Goal: Task Accomplishment & Management: Manage account settings

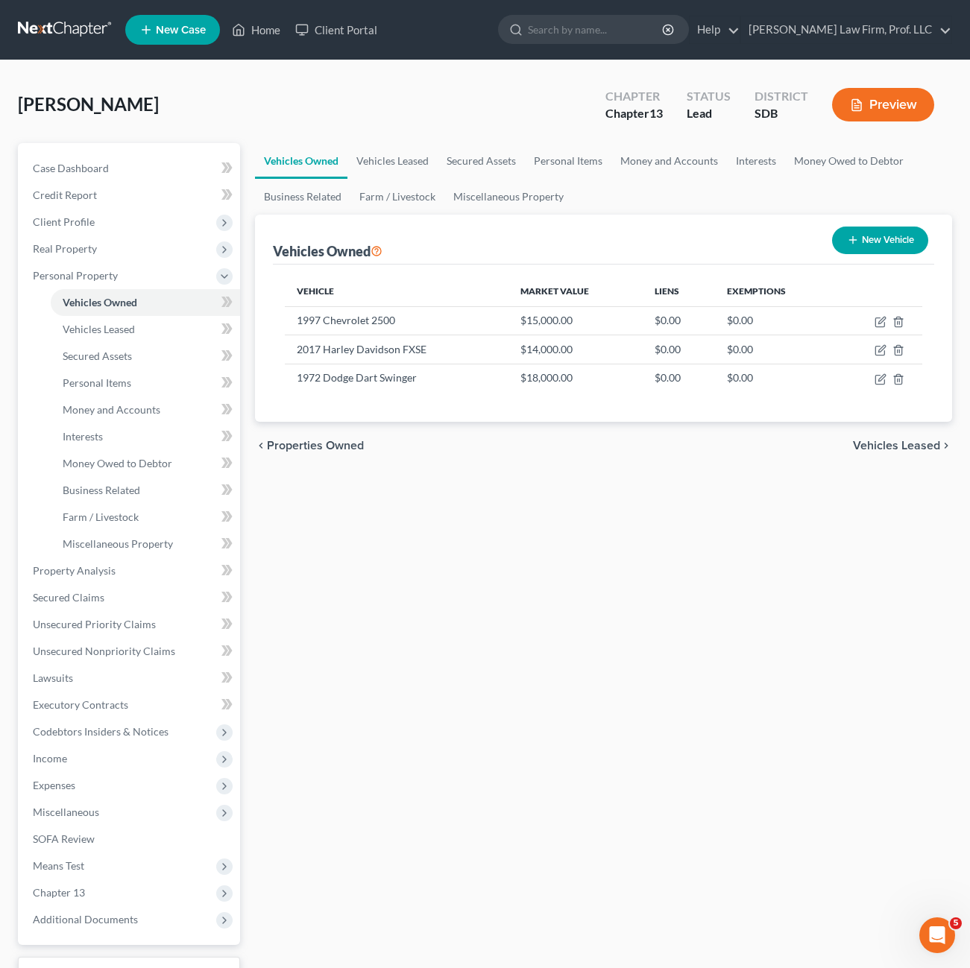
click at [584, 505] on div "Vehicles Owned Vehicles Leased Secured Assets Personal Items Money and Accounts…" at bounding box center [603, 587] width 712 height 888
click at [634, 622] on div "Vehicles Owned Vehicles Leased Secured Assets Personal Items Money and Accounts…" at bounding box center [603, 587] width 712 height 888
click at [547, 619] on div "Vehicles Owned Vehicles Leased Secured Assets Personal Items Money and Accounts…" at bounding box center [603, 587] width 712 height 888
click at [466, 795] on div "Vehicles Owned Vehicles Leased Secured Assets Personal Items Money and Accounts…" at bounding box center [603, 587] width 712 height 888
click at [538, 700] on div "Vehicles Owned Vehicles Leased Secured Assets Personal Items Money and Accounts…" at bounding box center [603, 587] width 712 height 888
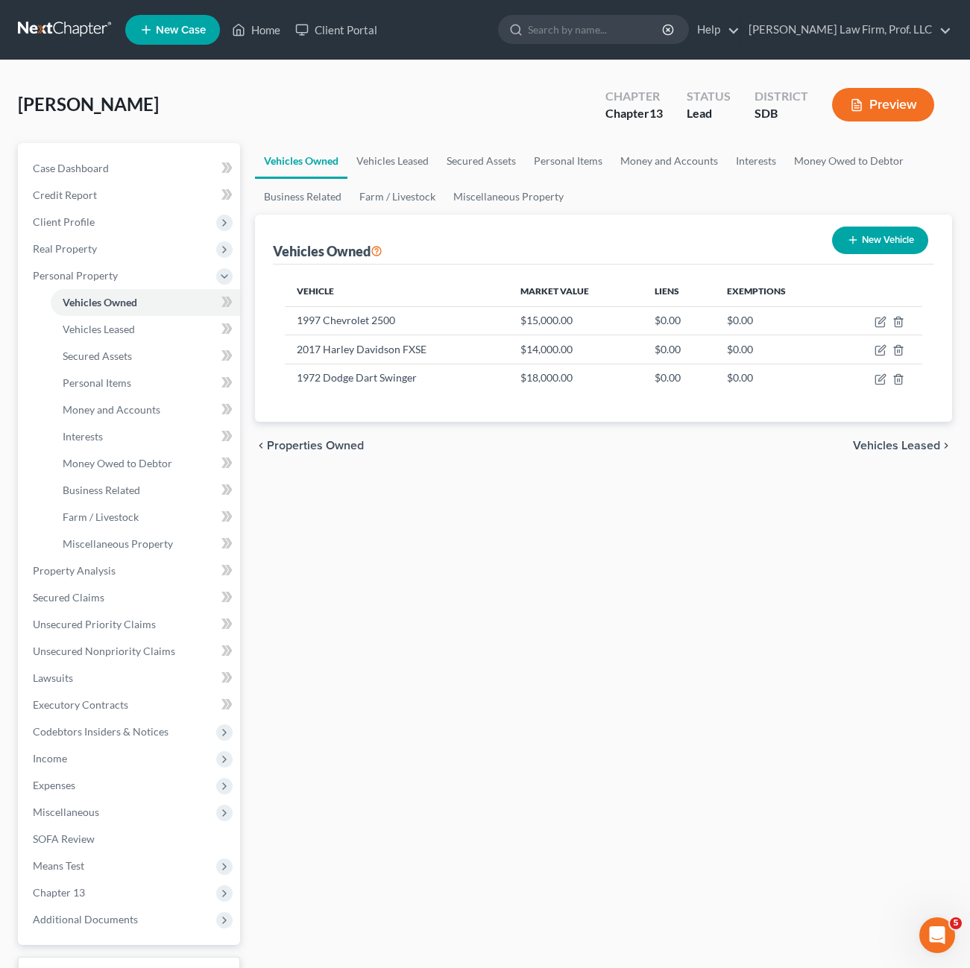
click at [523, 580] on div "Vehicles Owned Vehicles Leased Secured Assets Personal Items Money and Accounts…" at bounding box center [603, 587] width 712 height 888
click at [704, 593] on div "Vehicles Owned Vehicles Leased Secured Assets Personal Items Money and Accounts…" at bounding box center [603, 587] width 712 height 888
click at [390, 570] on div "Vehicles Owned Vehicles Leased Secured Assets Personal Items Money and Accounts…" at bounding box center [603, 587] width 712 height 888
click at [619, 487] on div "Vehicles Owned Vehicles Leased Secured Assets Personal Items Money and Accounts…" at bounding box center [603, 587] width 712 height 888
click at [655, 698] on div "Vehicles Owned Vehicles Leased Secured Assets Personal Items Money and Accounts…" at bounding box center [603, 587] width 712 height 888
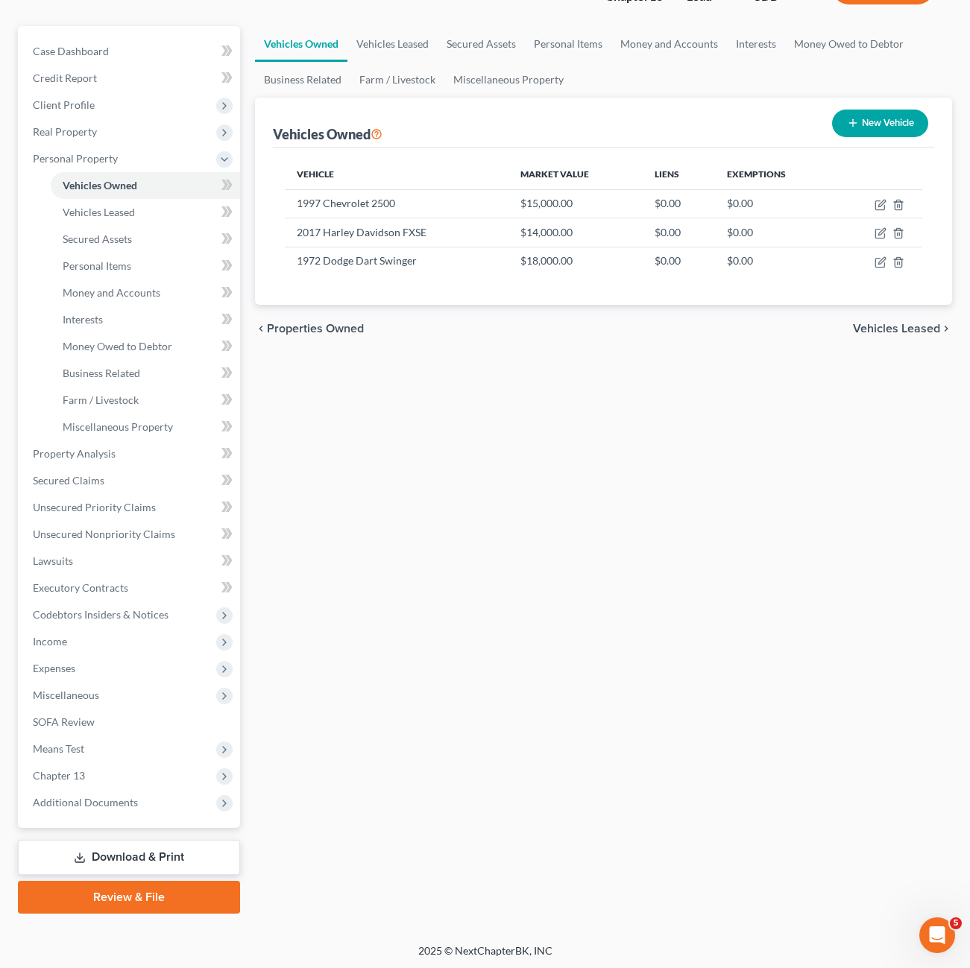
scroll to position [119, 0]
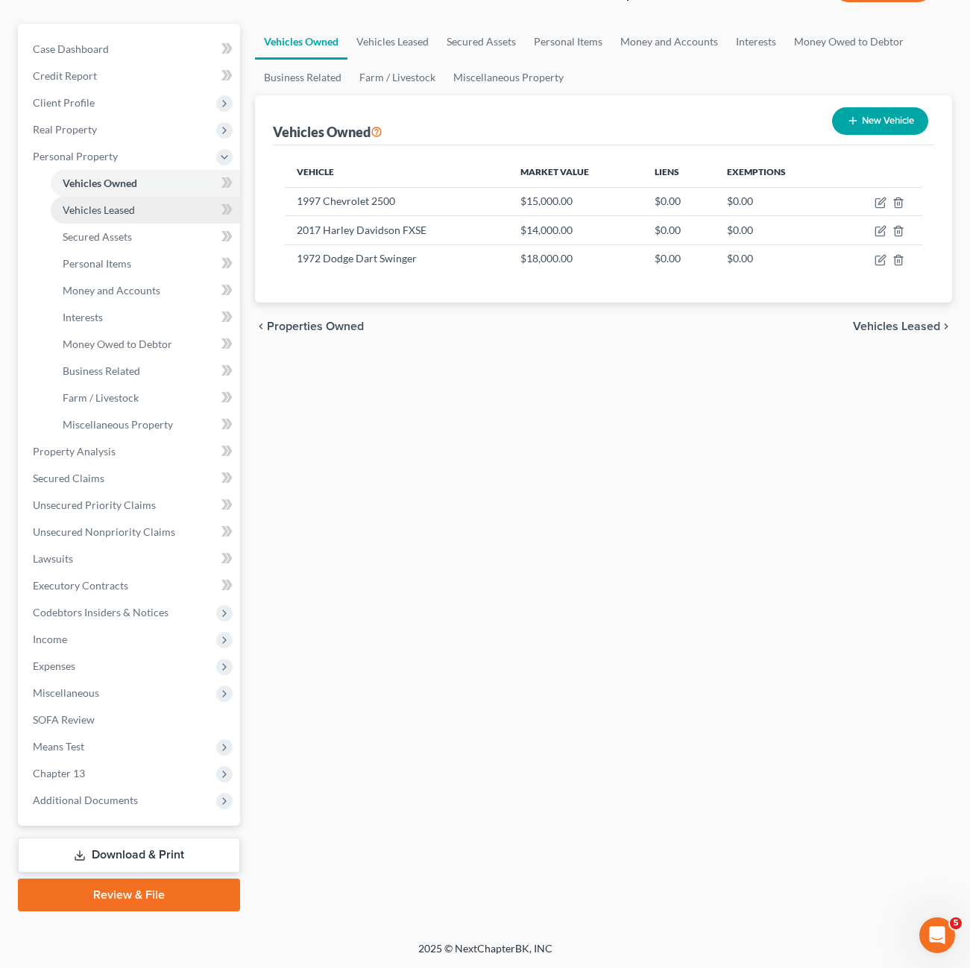
click at [131, 208] on span "Vehicles Leased" at bounding box center [99, 210] width 72 height 13
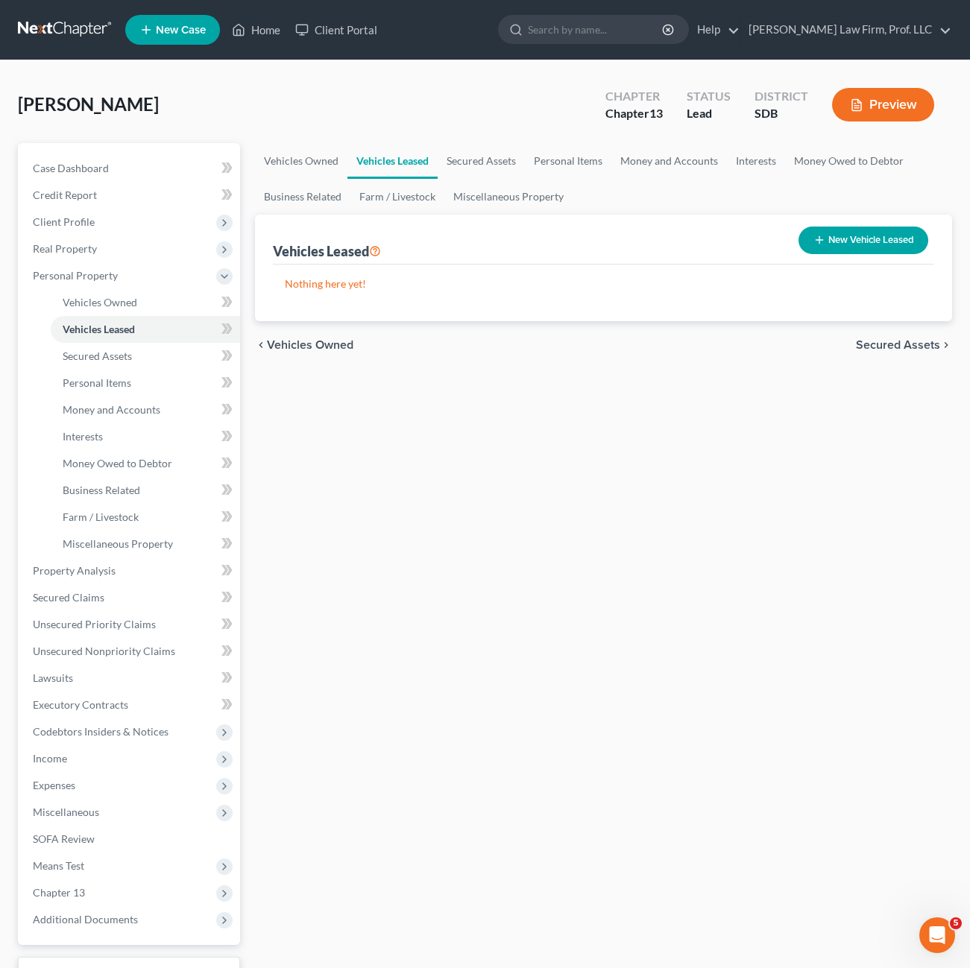
drag, startPoint x: 595, startPoint y: 637, endPoint x: 585, endPoint y: 615, distance: 23.7
click at [587, 614] on div "Vehicles Owned Vehicles Leased Secured Assets Personal Items Money and Accounts…" at bounding box center [603, 587] width 712 height 888
click at [339, 660] on div "Vehicles Owned Vehicles Leased Secured Assets Personal Items Money and Accounts…" at bounding box center [603, 587] width 712 height 888
drag, startPoint x: 537, startPoint y: 523, endPoint x: 499, endPoint y: 382, distance: 146.1
click at [537, 521] on div "Vehicles Owned Vehicles Leased Secured Assets Personal Items Money and Accounts…" at bounding box center [603, 587] width 712 height 888
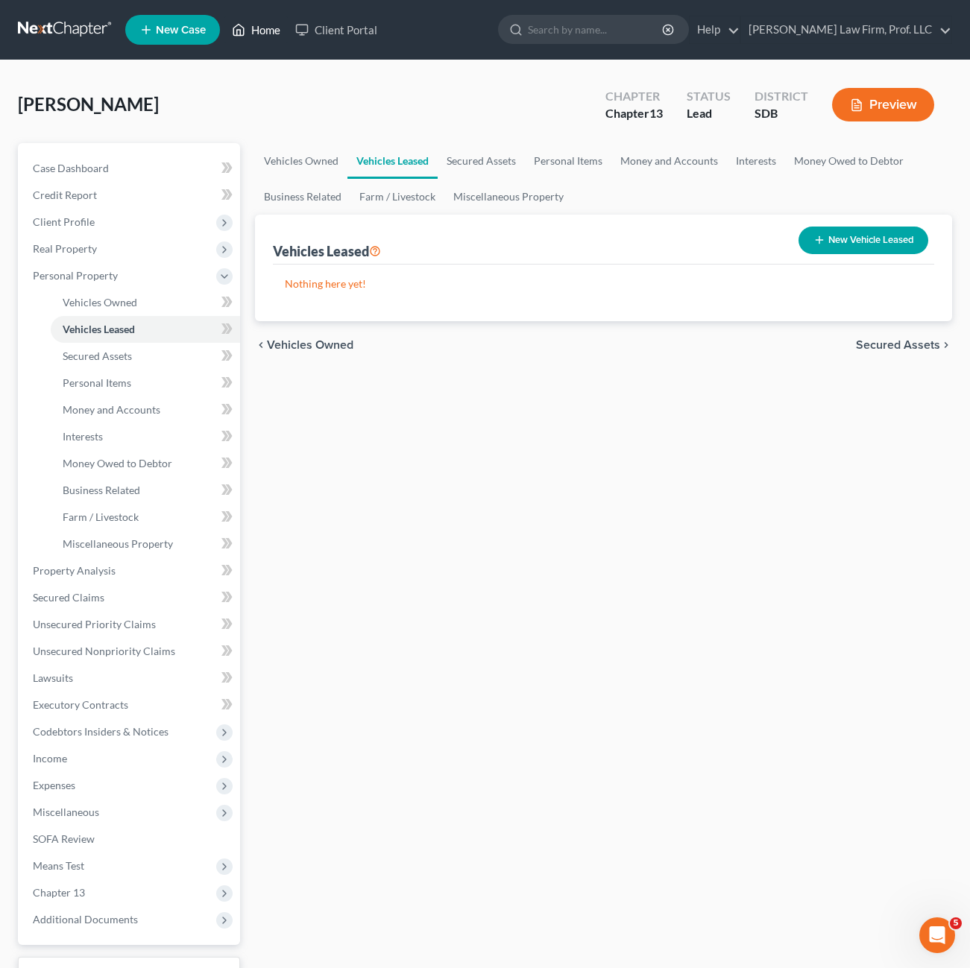
drag, startPoint x: 247, startPoint y: 35, endPoint x: 259, endPoint y: 35, distance: 11.2
click at [249, 35] on link "Home" at bounding box center [255, 29] width 63 height 27
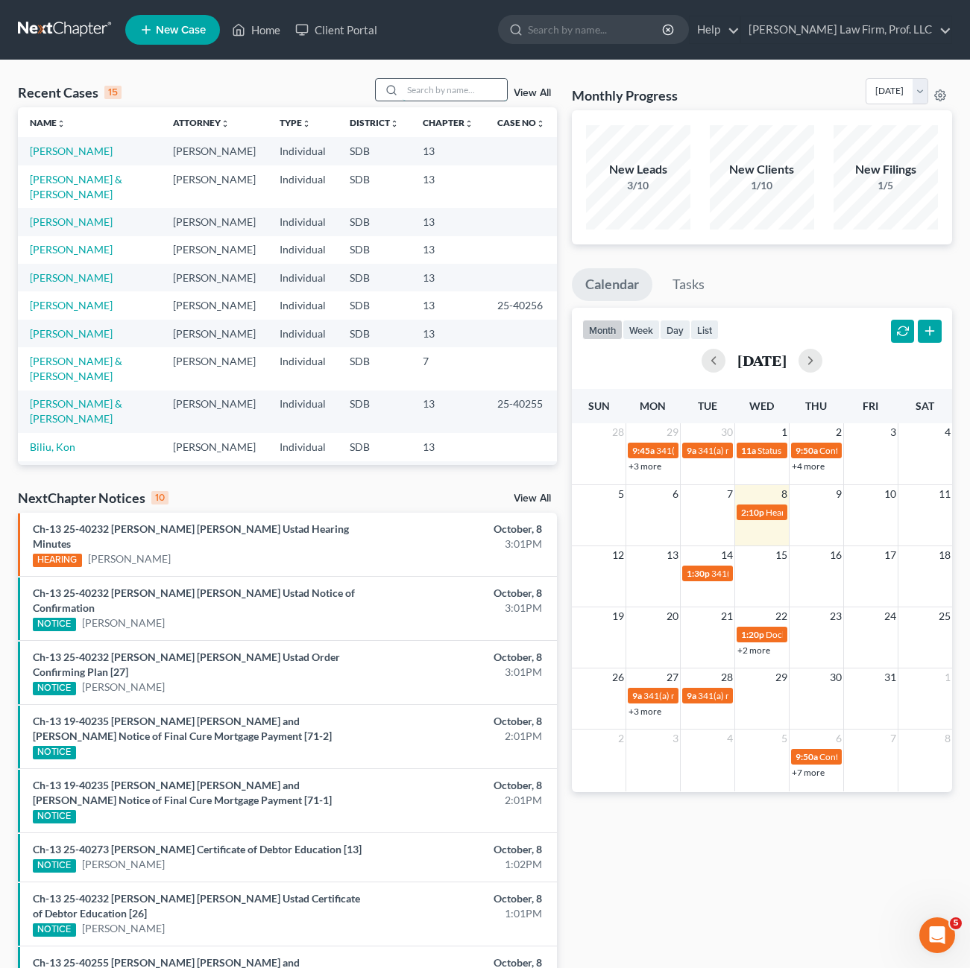
click at [433, 86] on input "search" at bounding box center [455, 90] width 104 height 22
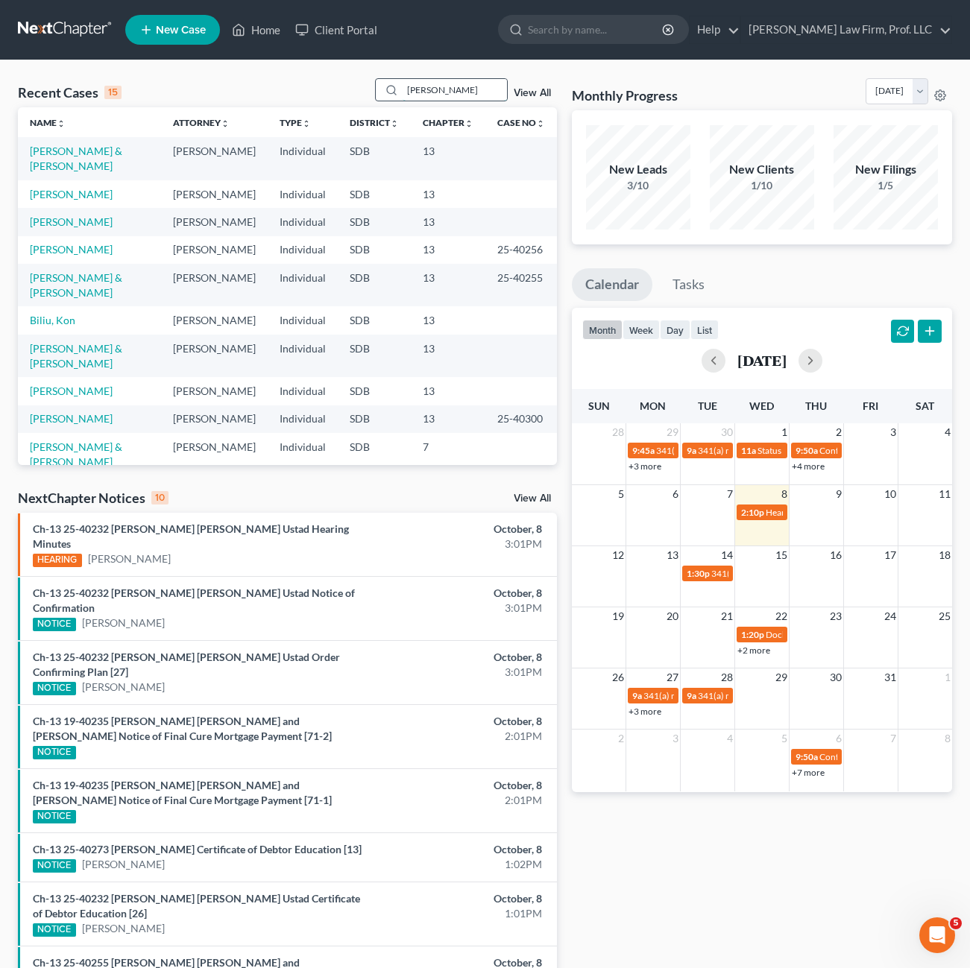
type input "[PERSON_NAME]"
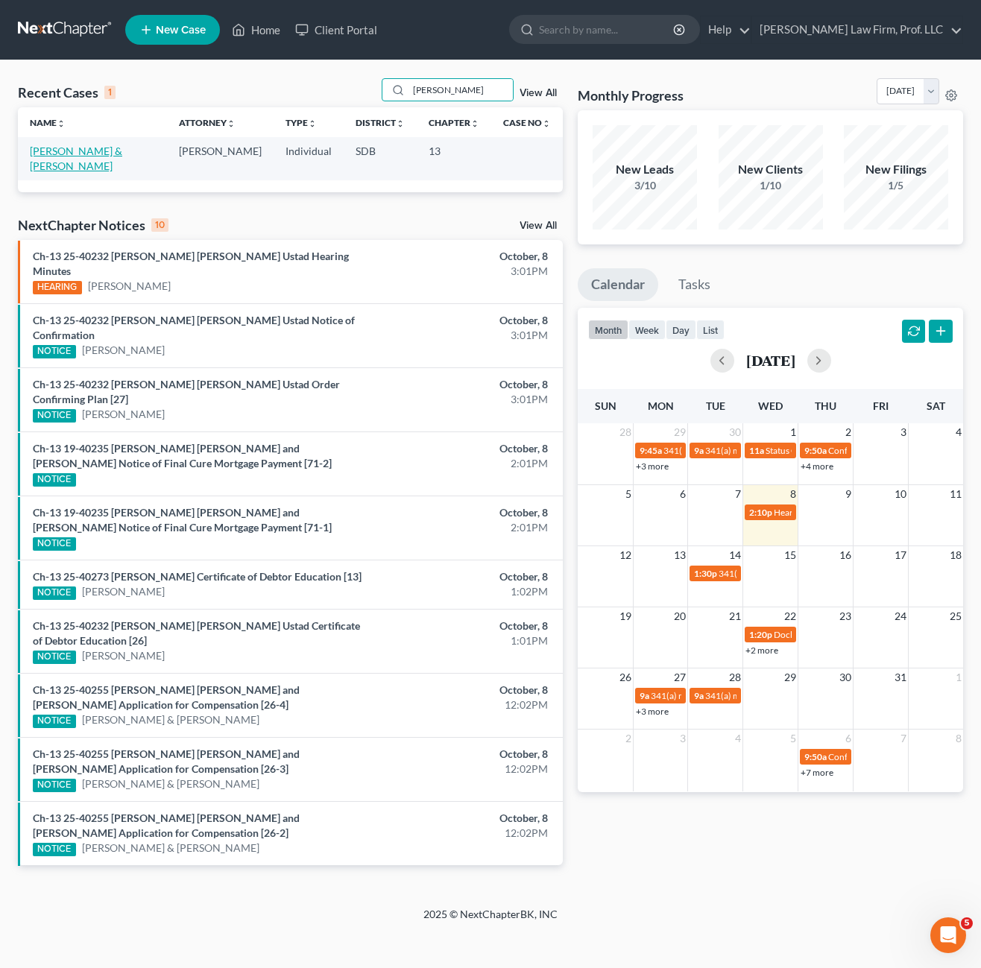
click at [63, 156] on link "[PERSON_NAME] & [PERSON_NAME]" at bounding box center [76, 159] width 92 height 28
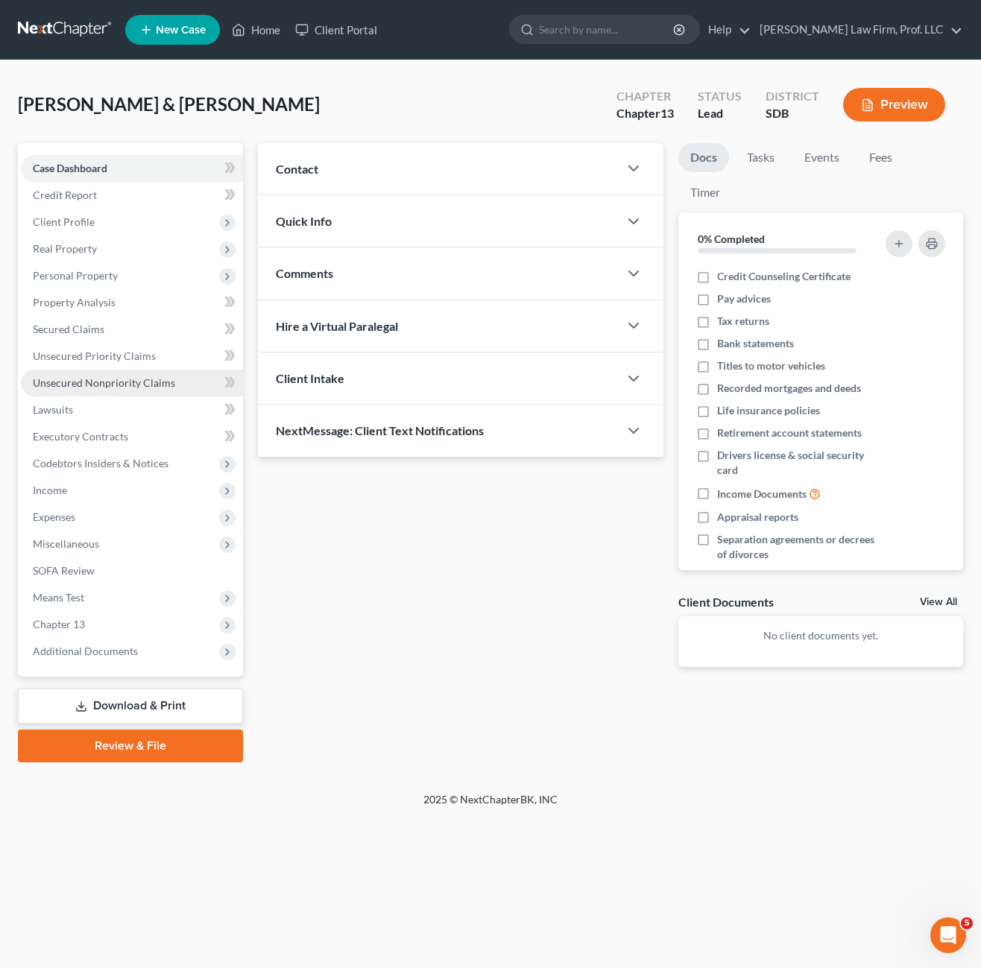
click at [107, 386] on span "Unsecured Nonpriority Claims" at bounding box center [104, 382] width 142 height 13
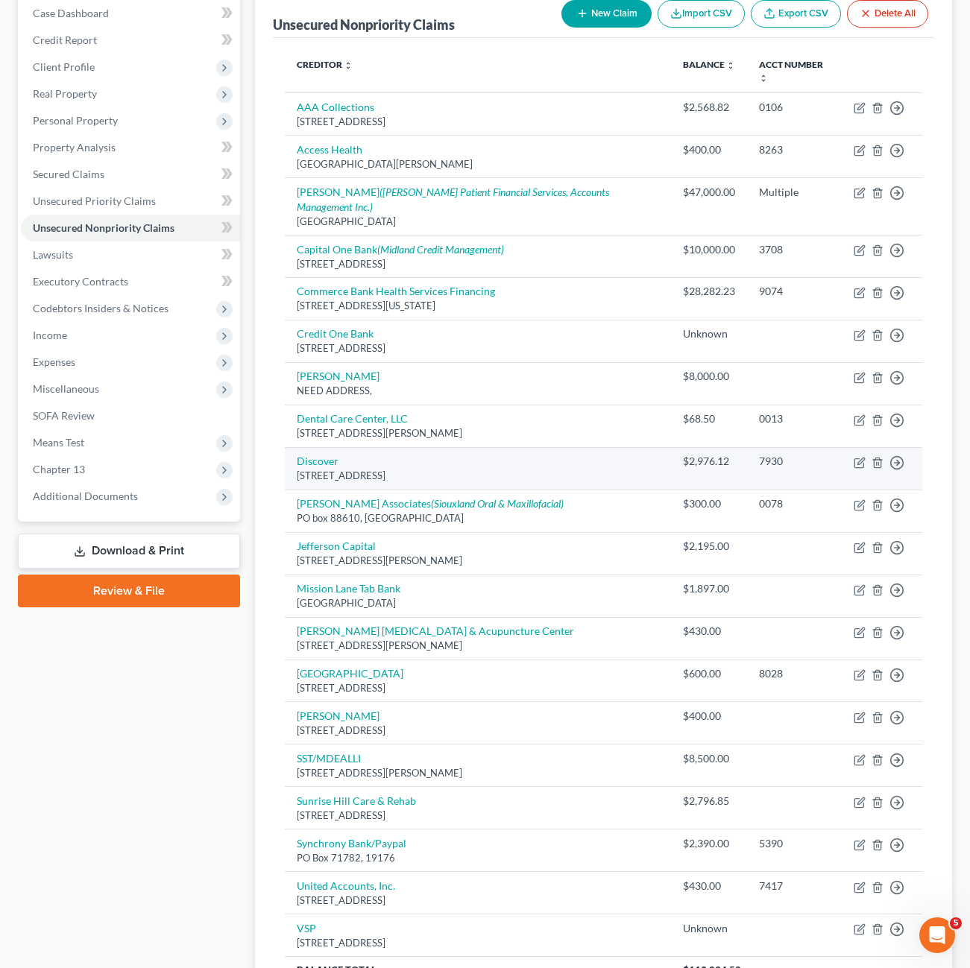
scroll to position [277, 0]
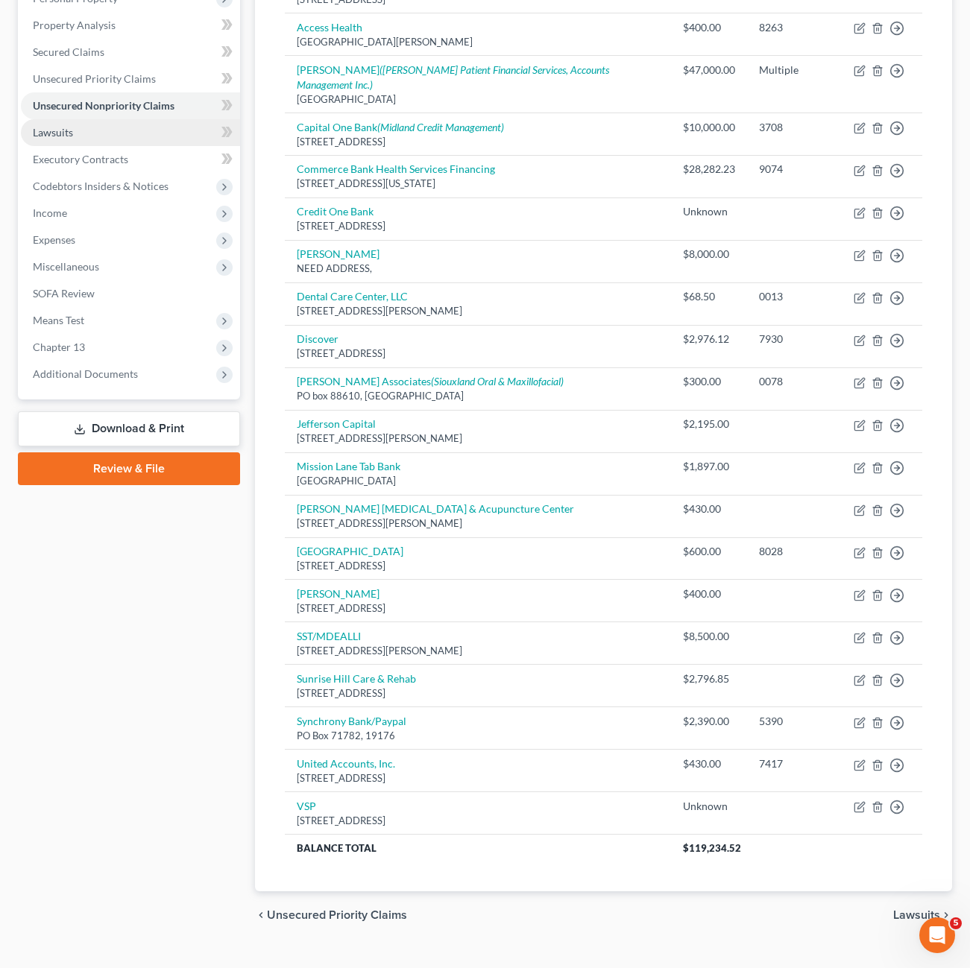
click at [87, 134] on link "Lawsuits" at bounding box center [130, 132] width 219 height 27
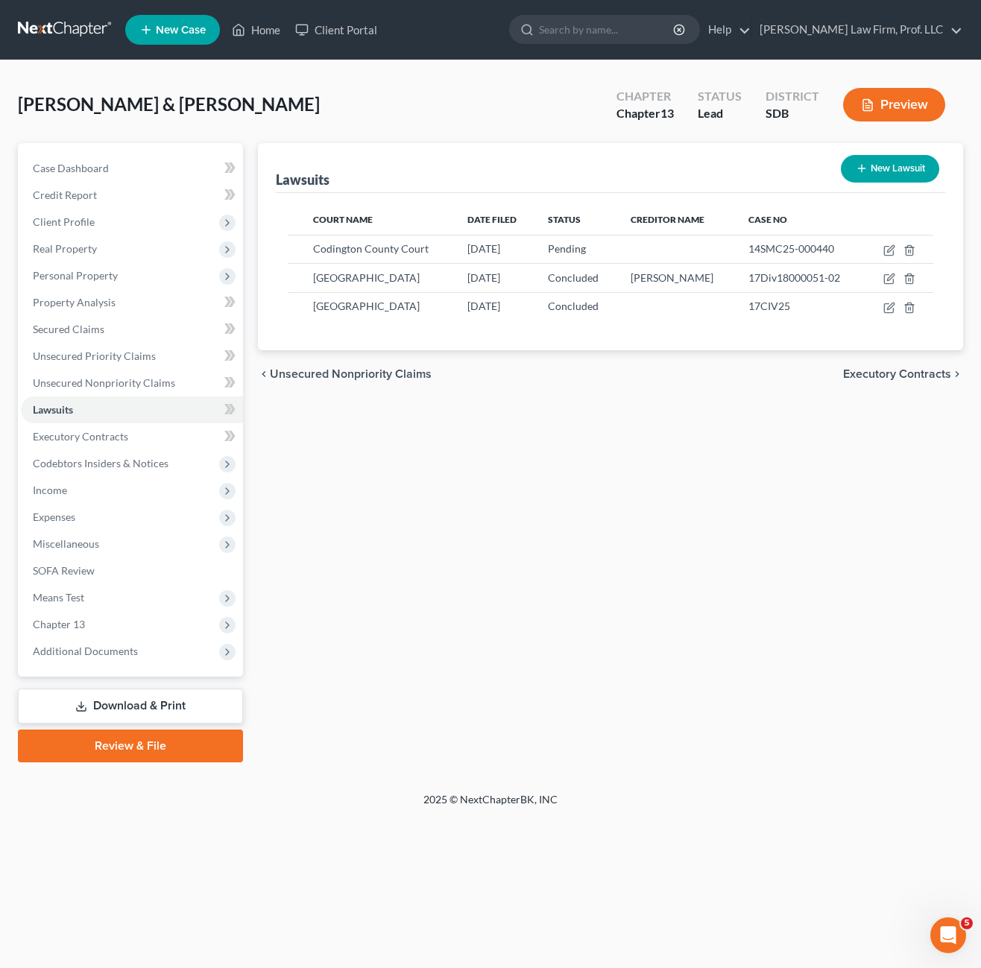
click at [438, 442] on div "Lawsuits New Lawsuit Court Name Date Filed Status Creditor Name Case No [GEOGRA…" at bounding box center [610, 452] width 720 height 619
click at [890, 254] on icon "button" at bounding box center [889, 251] width 12 height 12
select select "0"
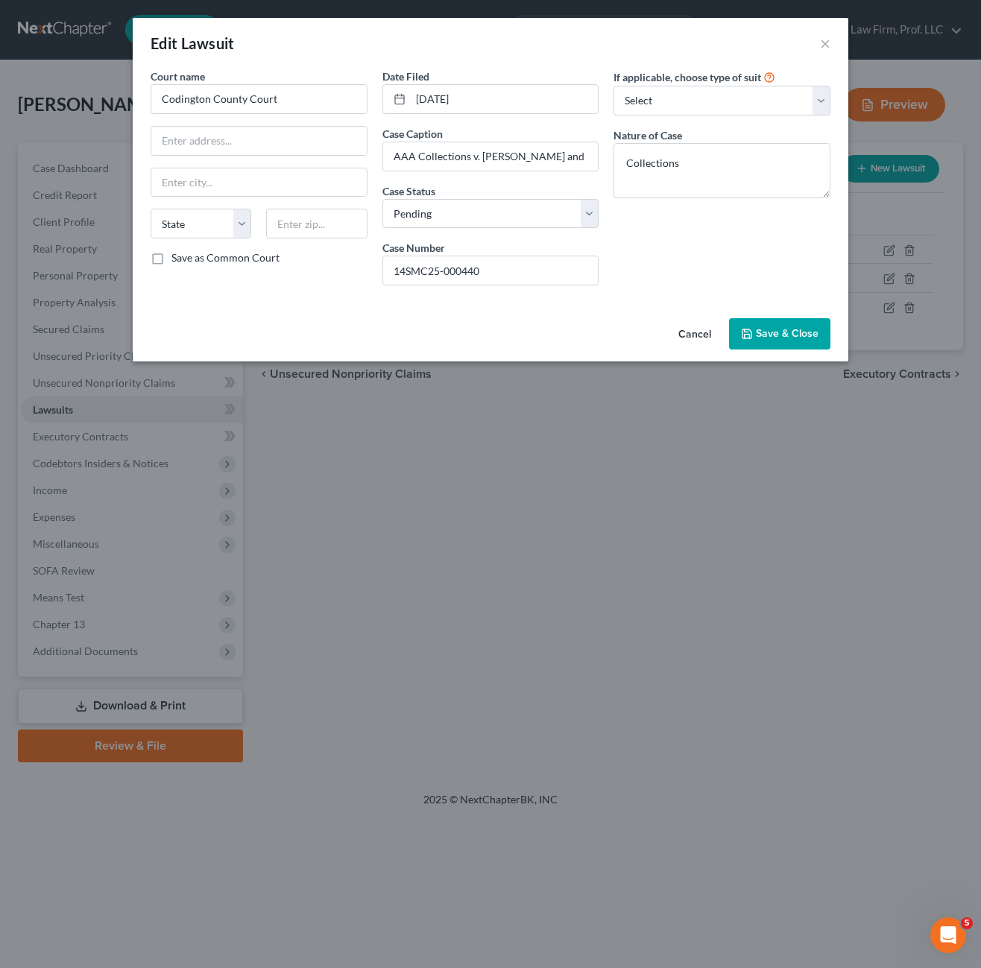
click at [711, 247] on div "If applicable, choose type of suit Select Repossession Garnishment Foreclosure …" at bounding box center [722, 183] width 232 height 229
click at [682, 247] on div "If applicable, choose type of suit Select Repossession Garnishment Foreclosure …" at bounding box center [722, 183] width 232 height 229
click at [502, 108] on input "[DATE]" at bounding box center [505, 99] width 188 height 28
drag, startPoint x: 612, startPoint y: 236, endPoint x: 672, endPoint y: 253, distance: 63.0
click at [613, 236] on div "If applicable, choose type of suit Select Repossession Garnishment Foreclosure …" at bounding box center [722, 183] width 232 height 229
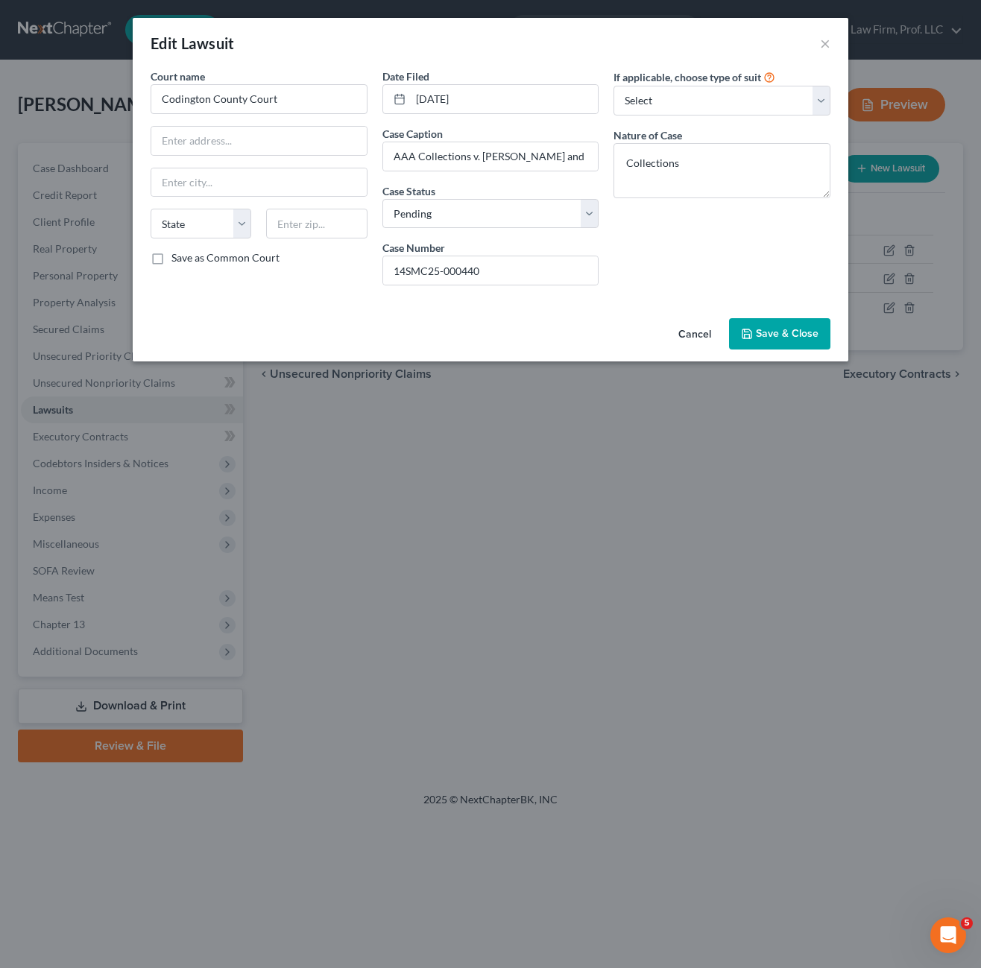
drag, startPoint x: 675, startPoint y: 243, endPoint x: 687, endPoint y: 229, distance: 18.0
click at [685, 230] on div "If applicable, choose type of suit Select Repossession Garnishment Foreclosure …" at bounding box center [722, 183] width 232 height 229
click at [300, 303] on div "Court name * Codington County Court State [US_STATE] AK AR AZ CA CO [GEOGRAPHIC…" at bounding box center [491, 191] width 716 height 244
click at [664, 253] on div "If applicable, choose type of suit Select Repossession Garnishment Foreclosure …" at bounding box center [722, 183] width 232 height 229
click at [700, 338] on button "Cancel" at bounding box center [694, 335] width 57 height 30
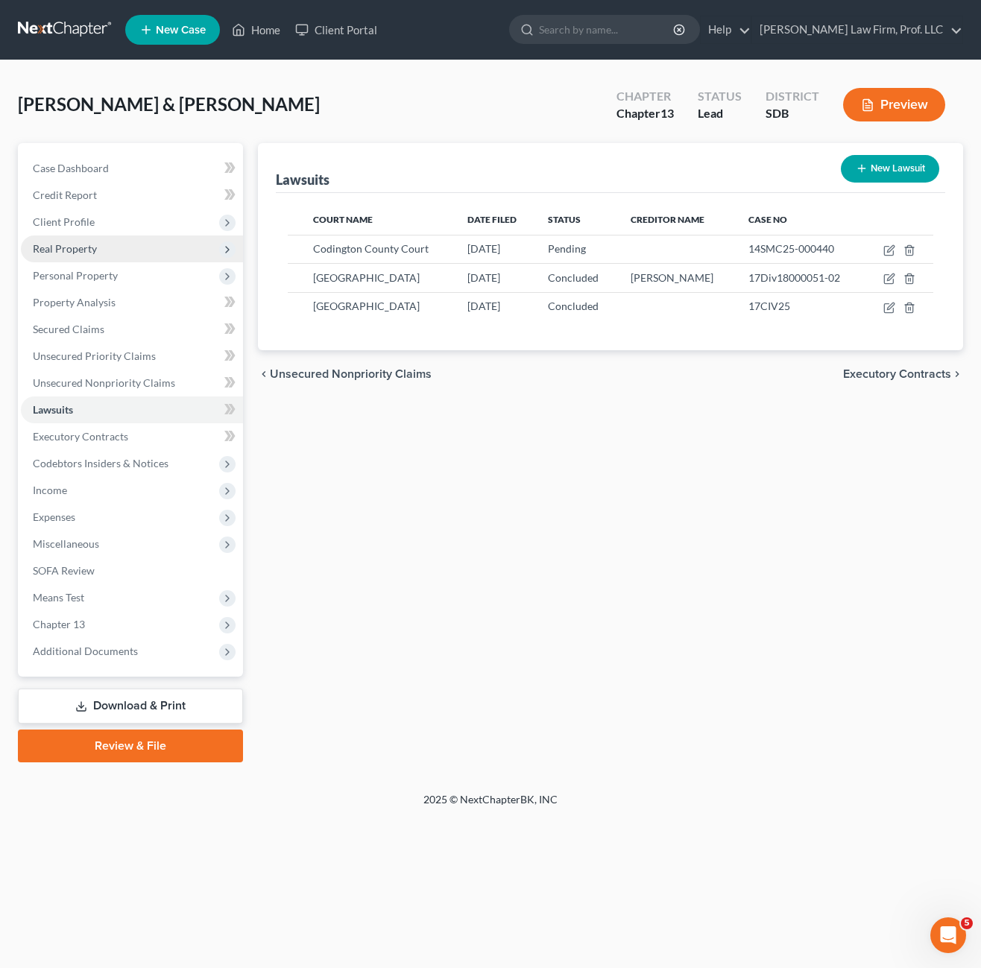
click at [110, 250] on span "Real Property" at bounding box center [132, 249] width 222 height 27
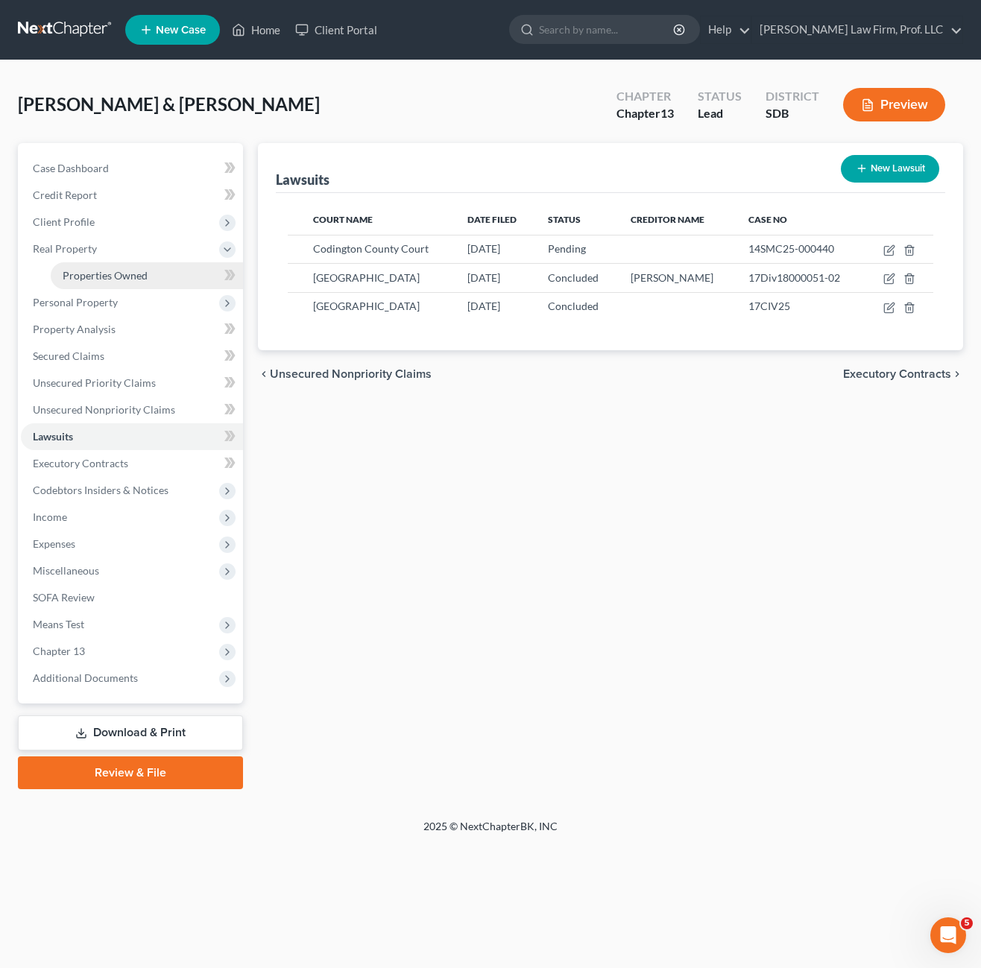
click at [140, 280] on span "Properties Owned" at bounding box center [105, 275] width 85 height 13
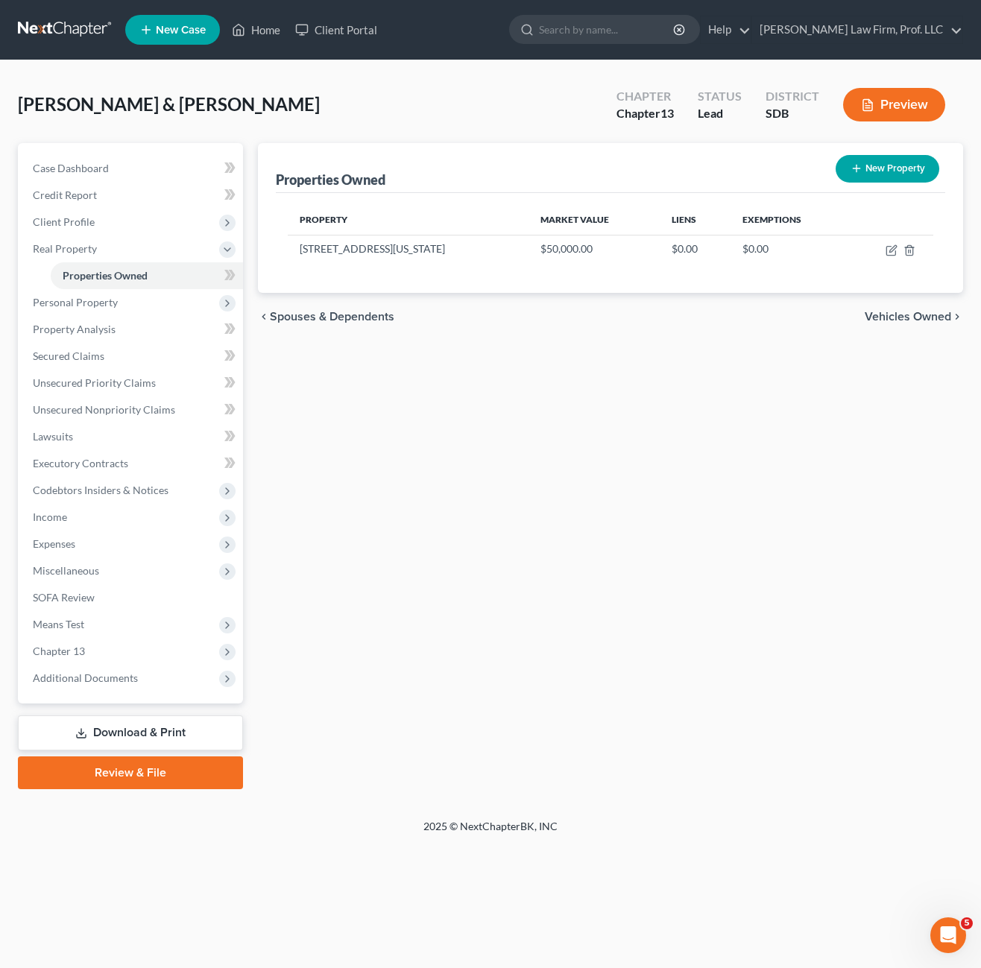
click at [586, 451] on div "Properties Owned New Property Property Market Value Liens Exemptions [STREET_AD…" at bounding box center [610, 466] width 720 height 646
click at [886, 252] on icon "button" at bounding box center [892, 251] width 12 height 12
select select "43"
select select "16"
select select "0"
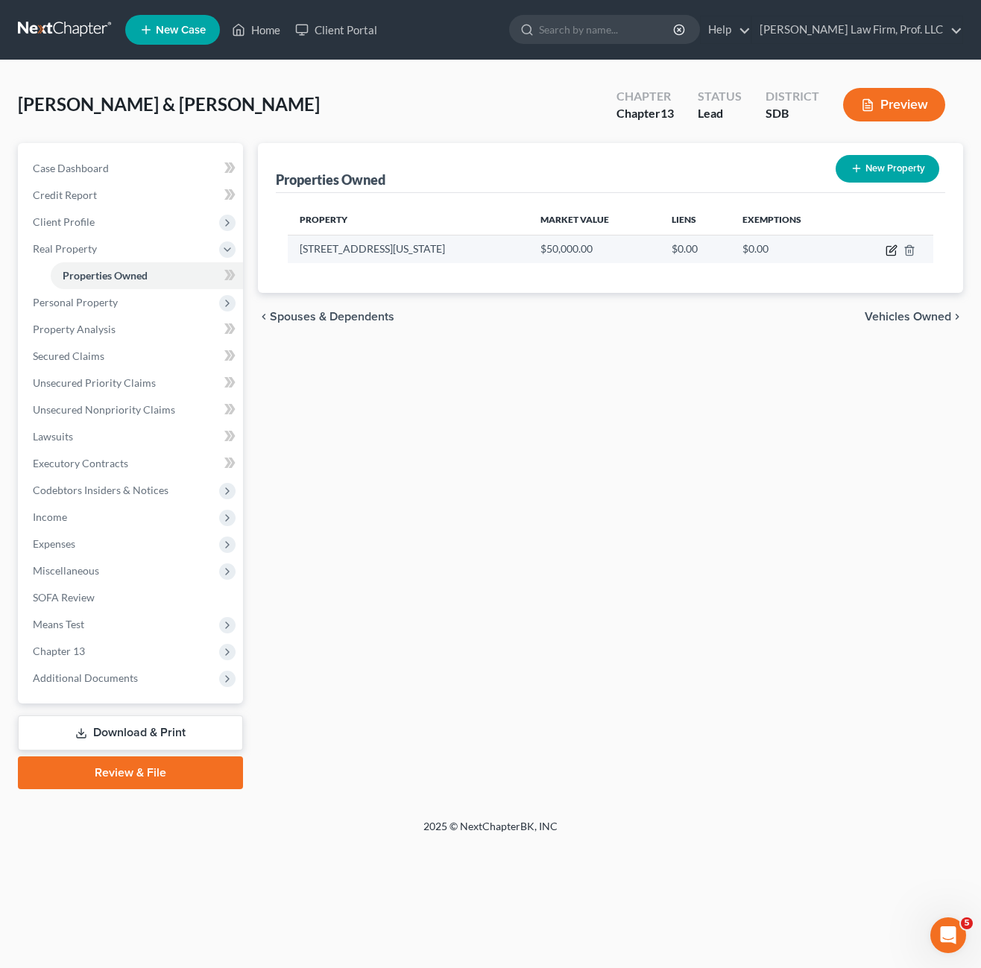
select select "0"
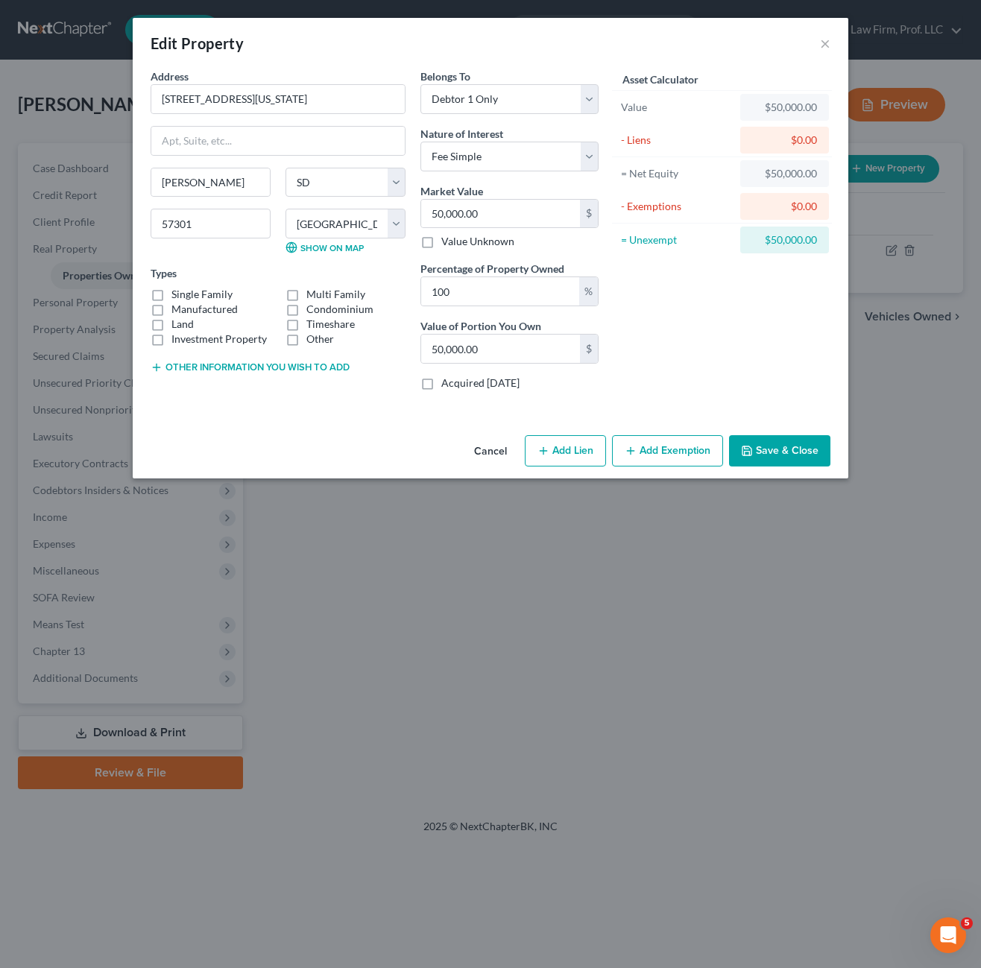
click at [492, 452] on button "Cancel" at bounding box center [490, 452] width 57 height 30
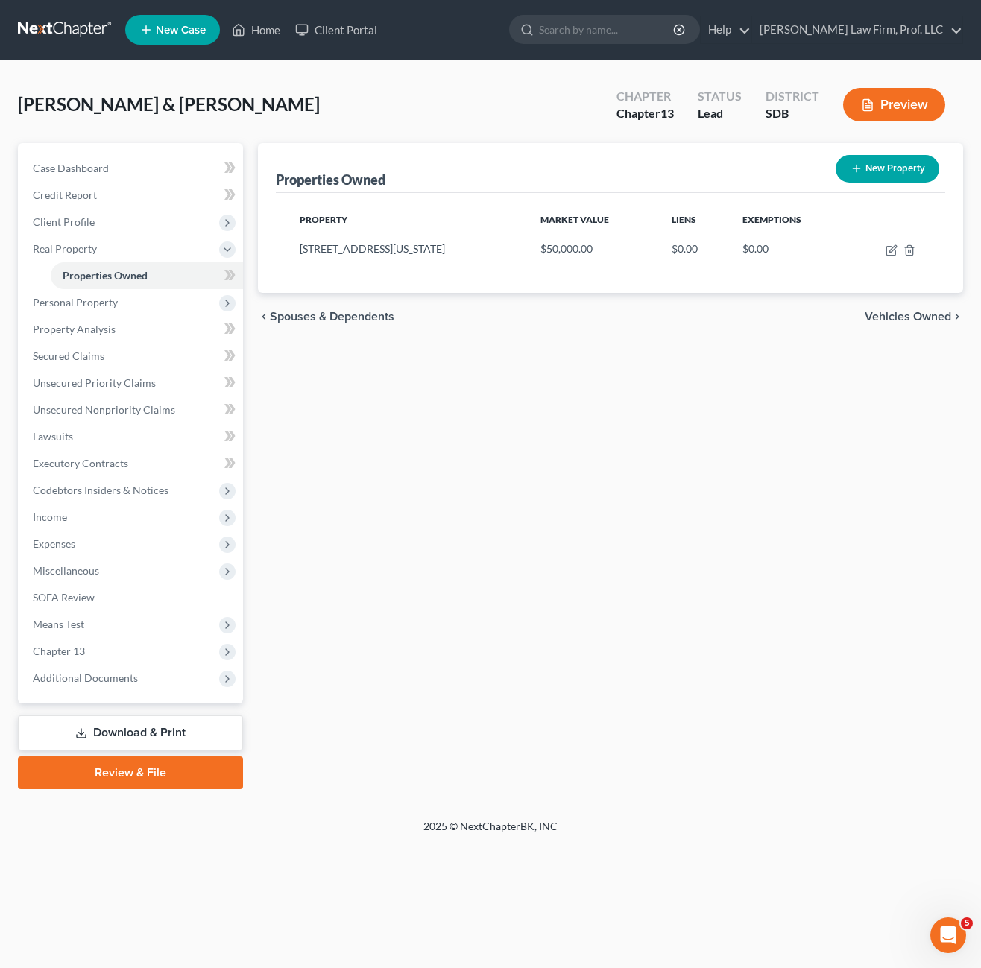
click at [507, 467] on div "Properties Owned New Property Property Market Value Liens Exemptions [STREET_AD…" at bounding box center [610, 466] width 720 height 646
drag, startPoint x: 540, startPoint y: 476, endPoint x: 643, endPoint y: 368, distance: 148.7
click at [543, 478] on div "Properties Owned New Property Property Market Value Liens Exemptions [STREET_AD…" at bounding box center [610, 466] width 720 height 646
click at [886, 253] on icon "button" at bounding box center [892, 251] width 12 height 12
select select "43"
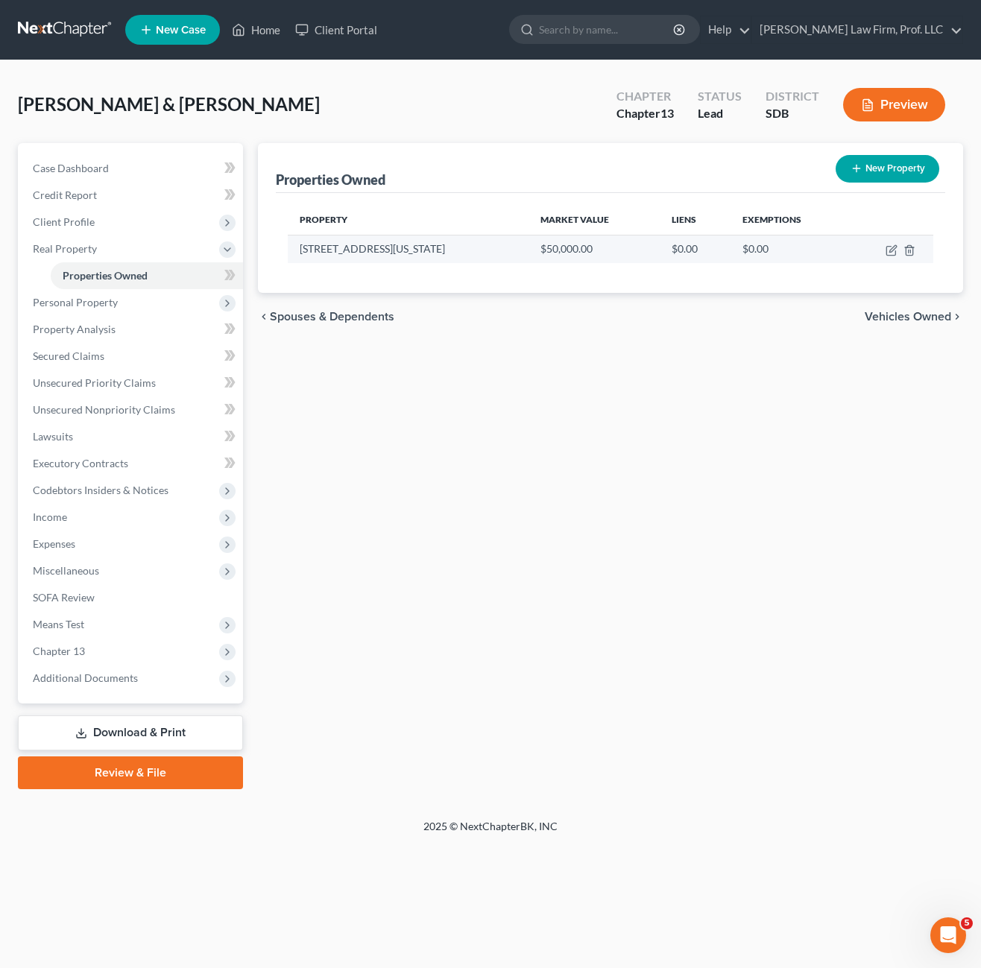
select select "16"
select select "0"
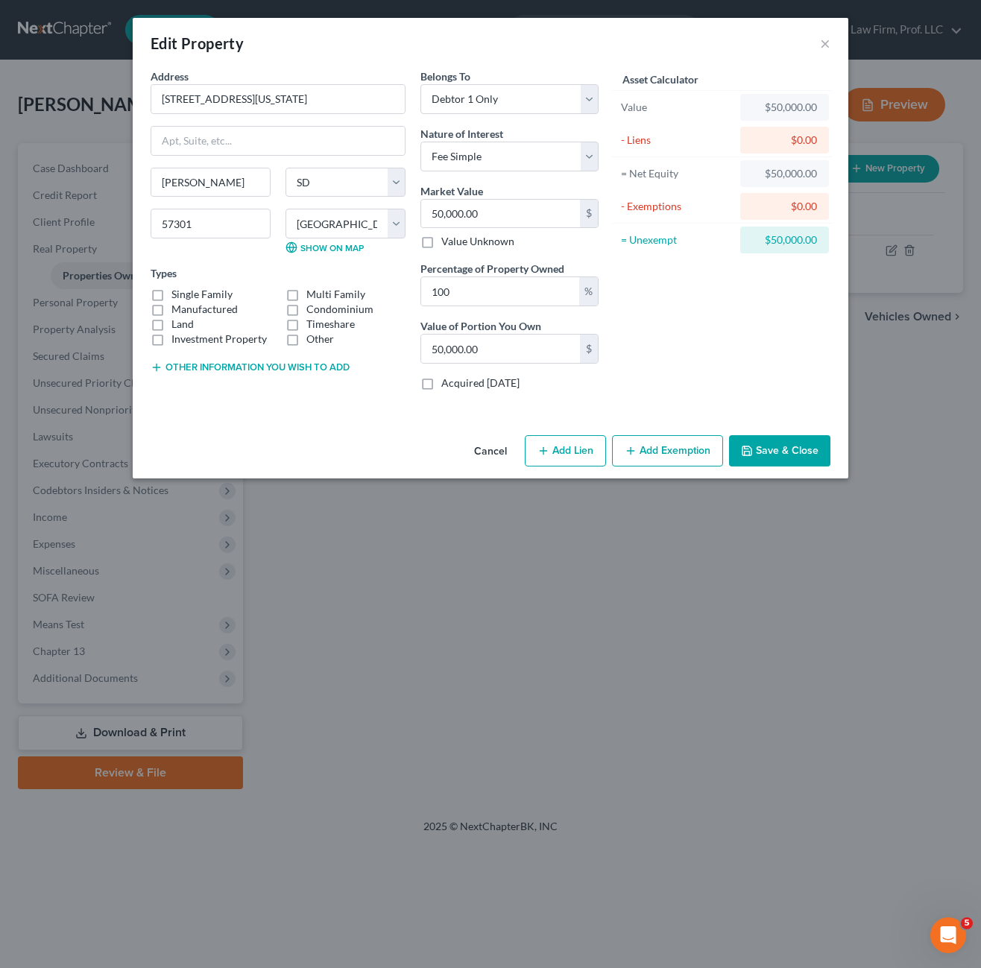
click at [248, 442] on div "Cancel Add Lien Add Lease Add Exemption Save & Close" at bounding box center [491, 453] width 716 height 49
click at [760, 333] on div "Asset Calculator Value $50,000.00 - Liens $0.00 = Net Equity $50,000.00 - Exemp…" at bounding box center [722, 236] width 232 height 334
click at [789, 449] on button "Save & Close" at bounding box center [779, 450] width 101 height 31
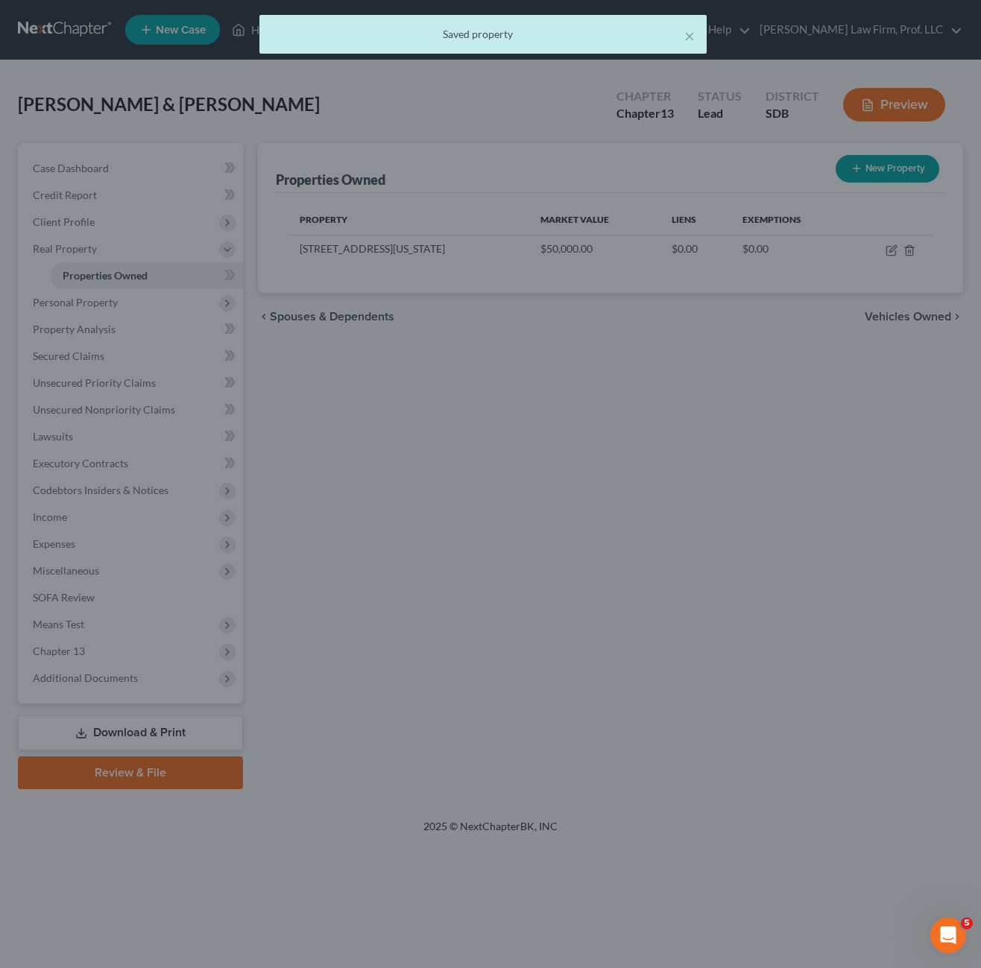
click at [604, 663] on div "Properties Owned New Property Property Market Value Liens Exemptions [STREET_AD…" at bounding box center [610, 466] width 720 height 646
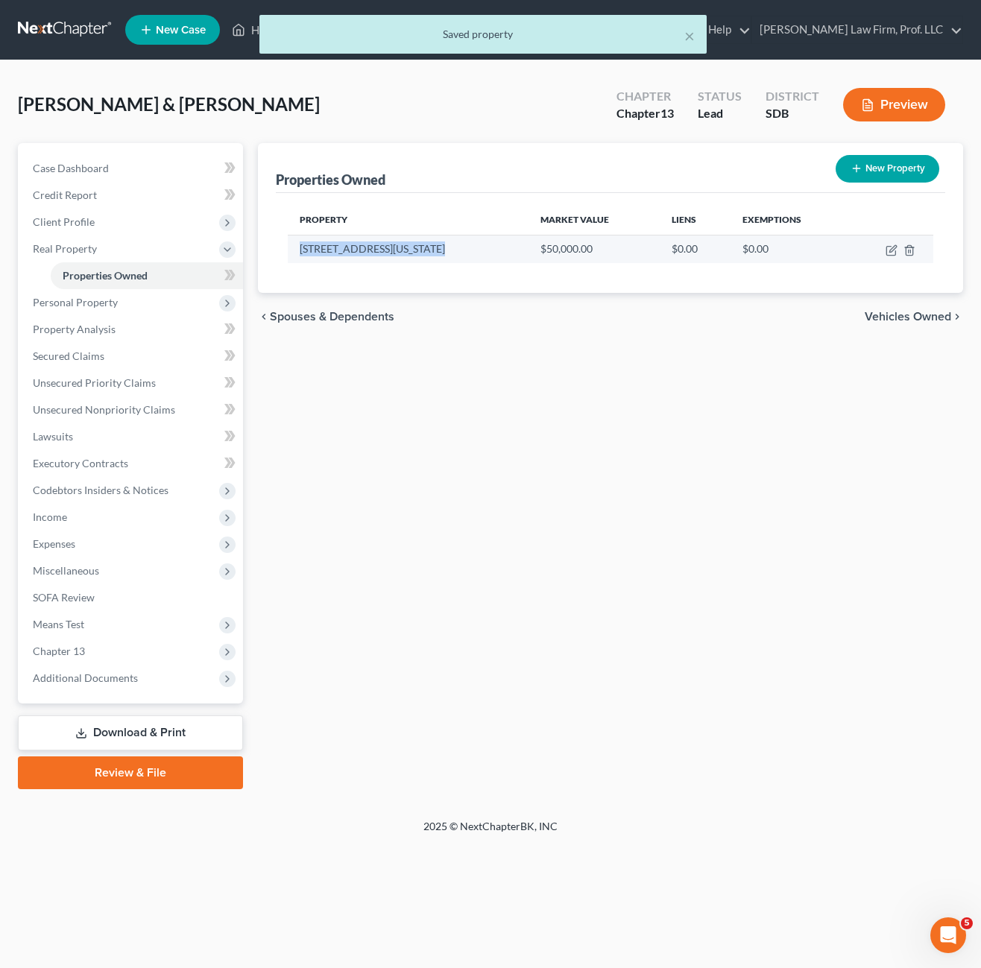
drag, startPoint x: 429, startPoint y: 247, endPoint x: 291, endPoint y: 252, distance: 138.0
click at [291, 252] on td "[STREET_ADDRESS][US_STATE]" at bounding box center [408, 249] width 241 height 28
drag, startPoint x: 297, startPoint y: 253, endPoint x: 313, endPoint y: 253, distance: 15.7
copy td "[STREET_ADDRESS][US_STATE]"
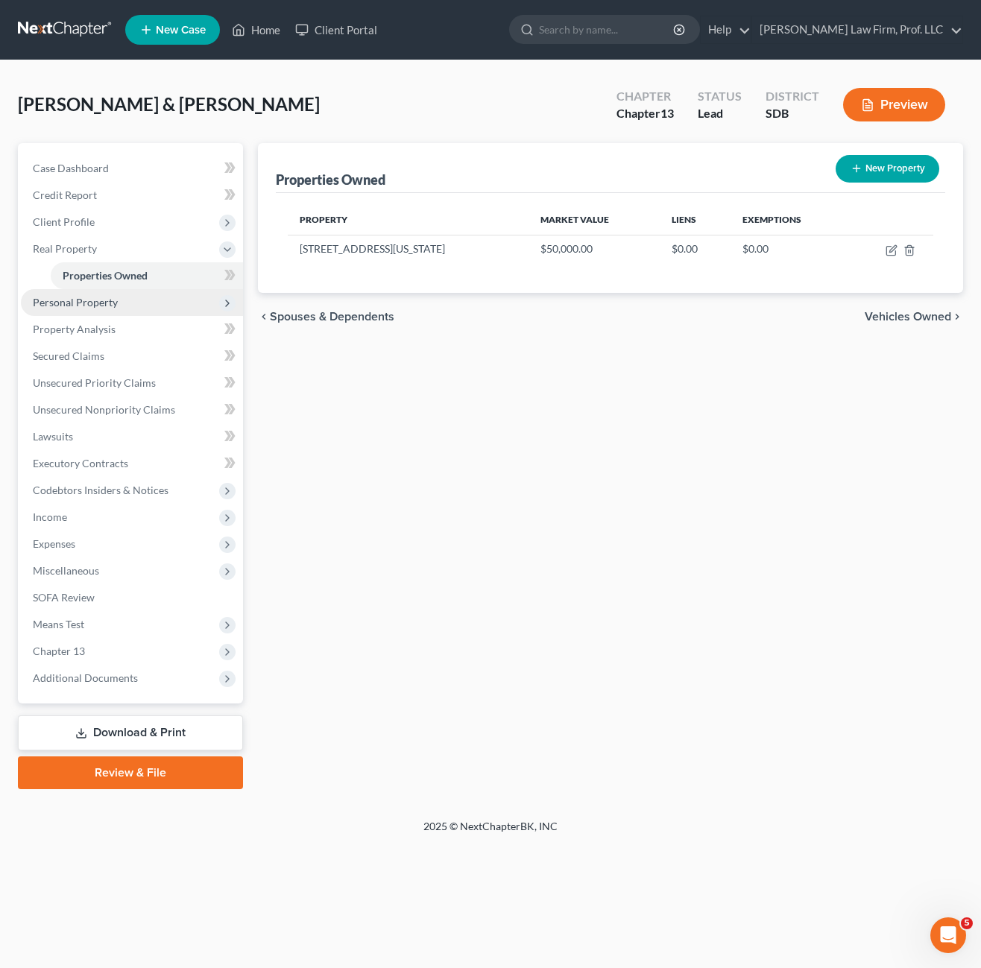
click at [83, 313] on span "Personal Property" at bounding box center [132, 302] width 222 height 27
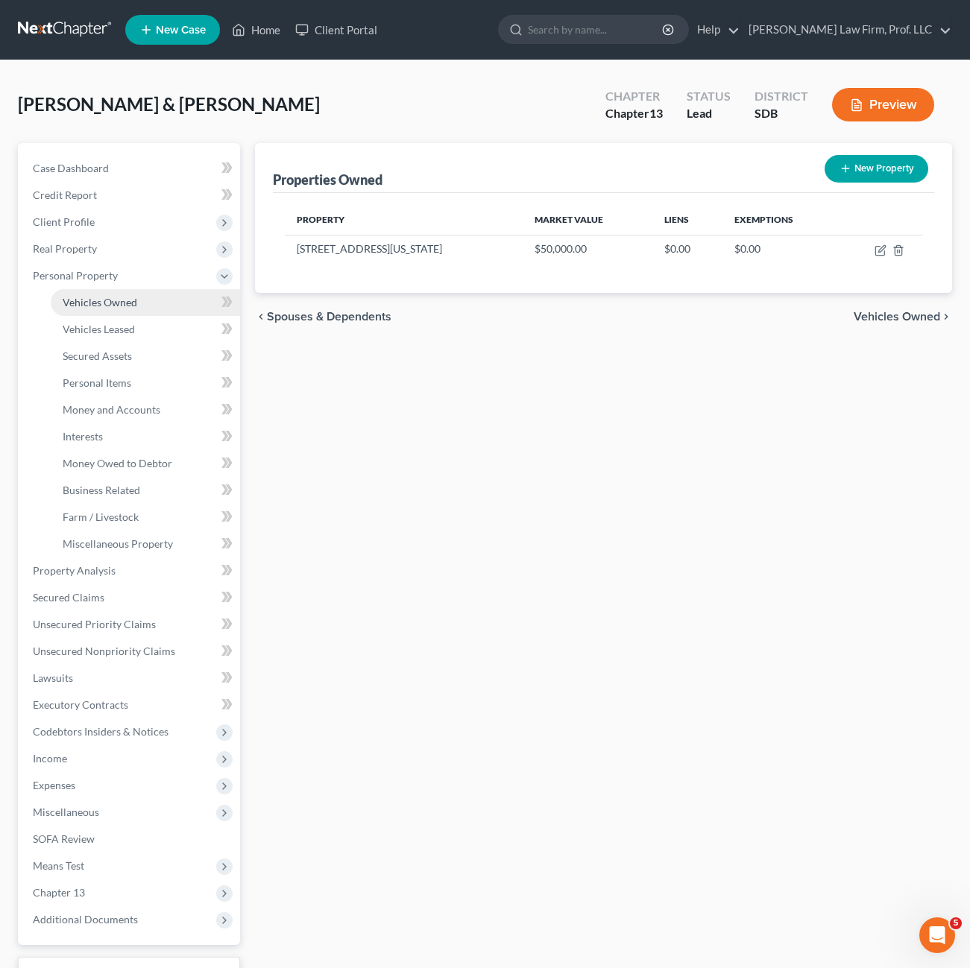
click at [98, 303] on span "Vehicles Owned" at bounding box center [100, 302] width 75 height 13
